Goal: Find specific page/section: Find specific page/section

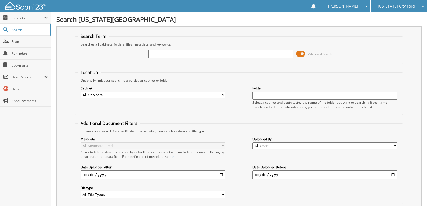
type input "m"
type input "MF1365"
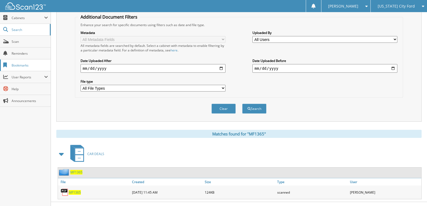
scroll to position [116, 0]
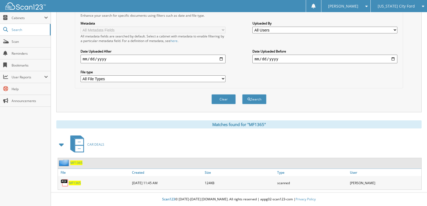
click at [79, 162] on span "MF1365" at bounding box center [76, 163] width 12 height 5
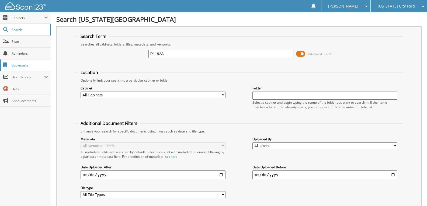
type input "P1192A"
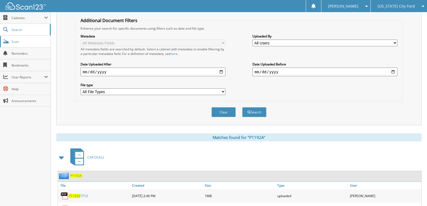
scroll to position [103, 0]
click at [19, 42] on span "Scan" at bounding box center [30, 41] width 36 height 5
